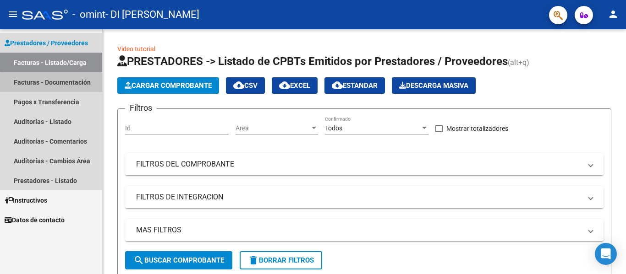
click at [73, 82] on link "Facturas - Documentación" at bounding box center [51, 82] width 102 height 20
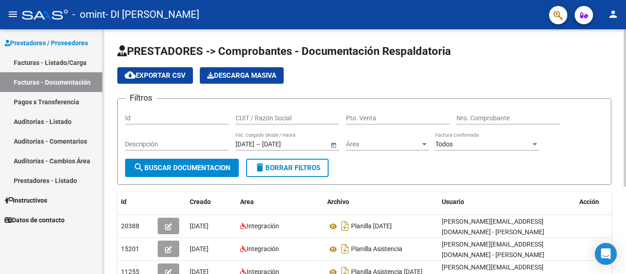
click at [561, 171] on form "Filtros Id CUIT / Razón Social Pto. Venta Nro. Comprobante Descripción [DATE] […" at bounding box center [364, 141] width 494 height 87
click at [505, 196] on datatable-header-cell "Usuario" at bounding box center [506, 202] width 137 height 20
click at [496, 116] on input "Nro. Comprobante" at bounding box center [508, 119] width 104 height 8
type input "00000456"
click at [551, 127] on div "00000456 Nro. Comprobante" at bounding box center [508, 119] width 104 height 26
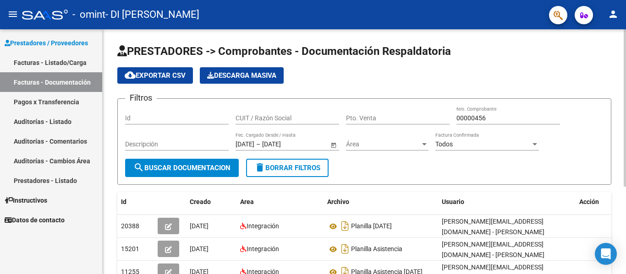
click at [210, 170] on span "search Buscar Documentacion" at bounding box center [181, 168] width 97 height 8
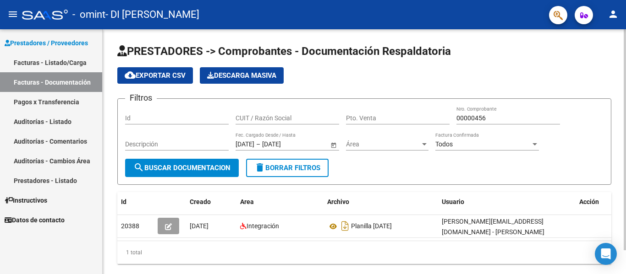
click at [596, 241] on datatable-body "20388 [DATE] Integración Planilla [DATE] [PERSON_NAME][EMAIL_ADDRESS][DOMAIN_NA…" at bounding box center [364, 228] width 494 height 26
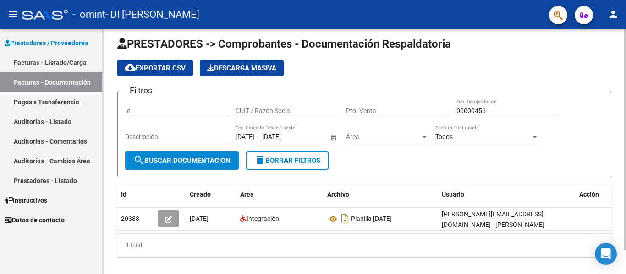
scroll to position [5, 0]
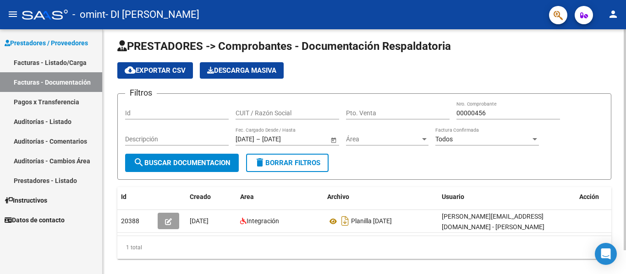
click at [625, 219] on div at bounding box center [624, 146] width 2 height 221
